Goal: Find specific page/section: Find specific page/section

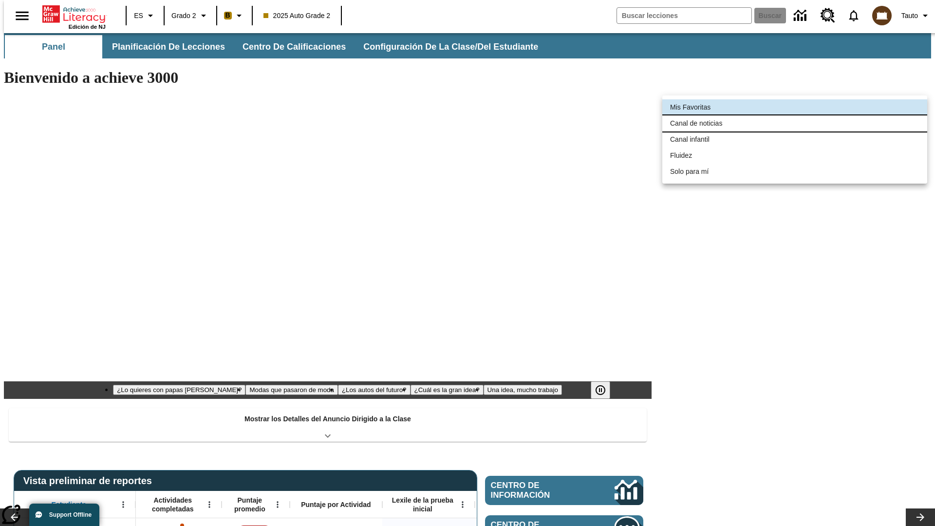
click at [795, 123] on li "Canal de noticias" at bounding box center [794, 123] width 265 height 16
type input "120"
